Goal: Information Seeking & Learning: Learn about a topic

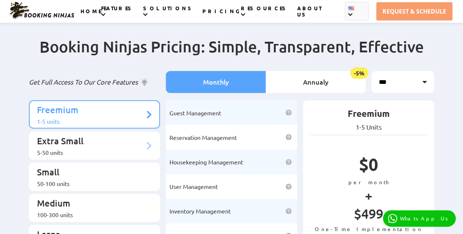
click at [130, 142] on p "Extra Small" at bounding box center [91, 142] width 108 height 14
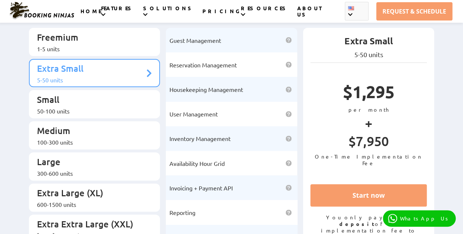
scroll to position [73, 0]
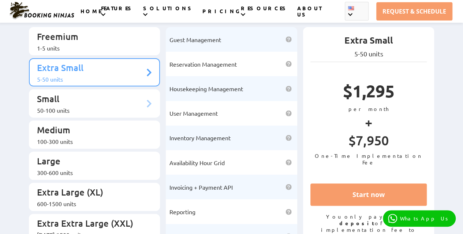
click at [68, 106] on div "50-100 units" at bounding box center [91, 109] width 108 height 7
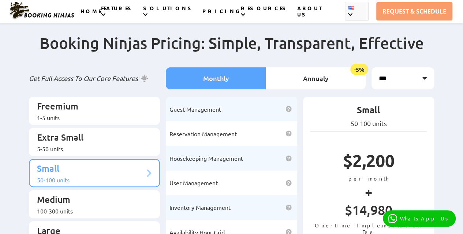
scroll to position [0, 0]
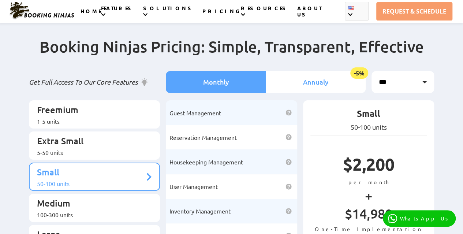
click at [307, 83] on li "Annualy -5%" at bounding box center [316, 82] width 100 height 22
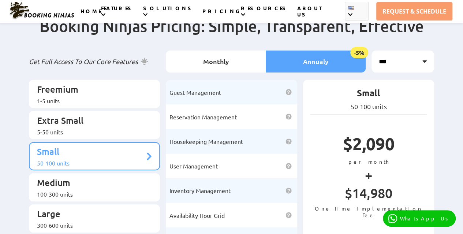
scroll to position [37, 0]
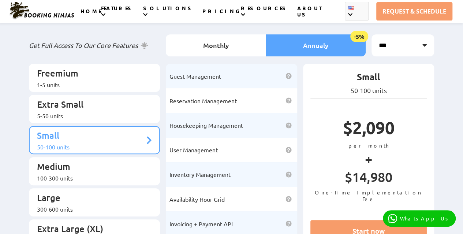
click at [417, 35] on select "*** *** *** *** ***" at bounding box center [402, 45] width 63 height 22
click at [427, 177] on div "Small 50-100 units $2,090 per month + $14,980 One-Time Implementation Fee Start…" at bounding box center [368, 187] width 131 height 246
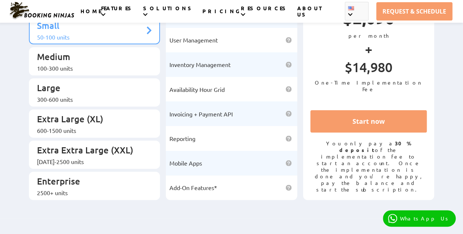
scroll to position [0, 0]
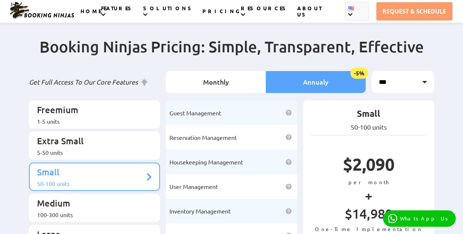
click at [49, 17] on img at bounding box center [42, 10] width 66 height 18
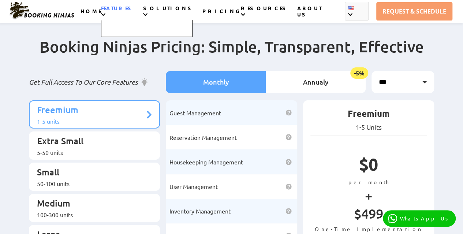
click at [142, 11] on div at bounding box center [146, 21] width 91 height 32
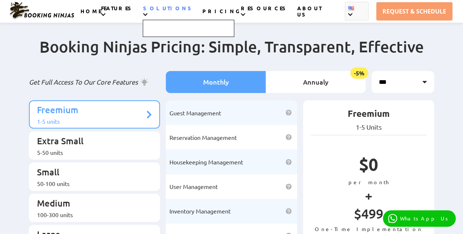
click at [185, 14] on div at bounding box center [188, 21] width 91 height 32
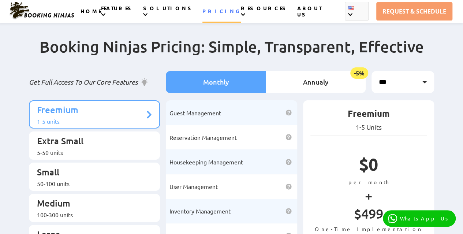
click at [214, 10] on link "PRICING" at bounding box center [221, 15] width 38 height 15
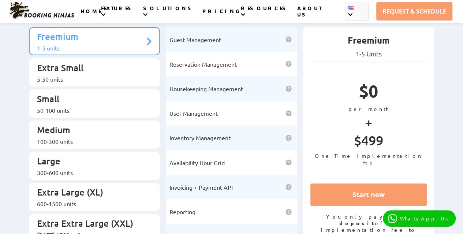
scroll to position [146, 0]
